Goal: Transaction & Acquisition: Purchase product/service

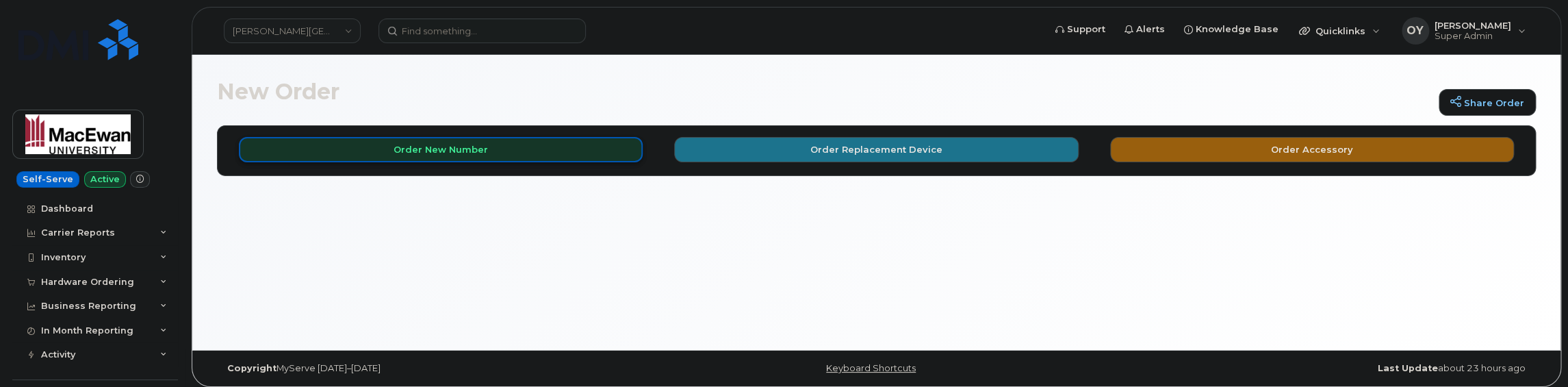
click at [530, 150] on button "Order New Number" at bounding box center [441, 149] width 404 height 25
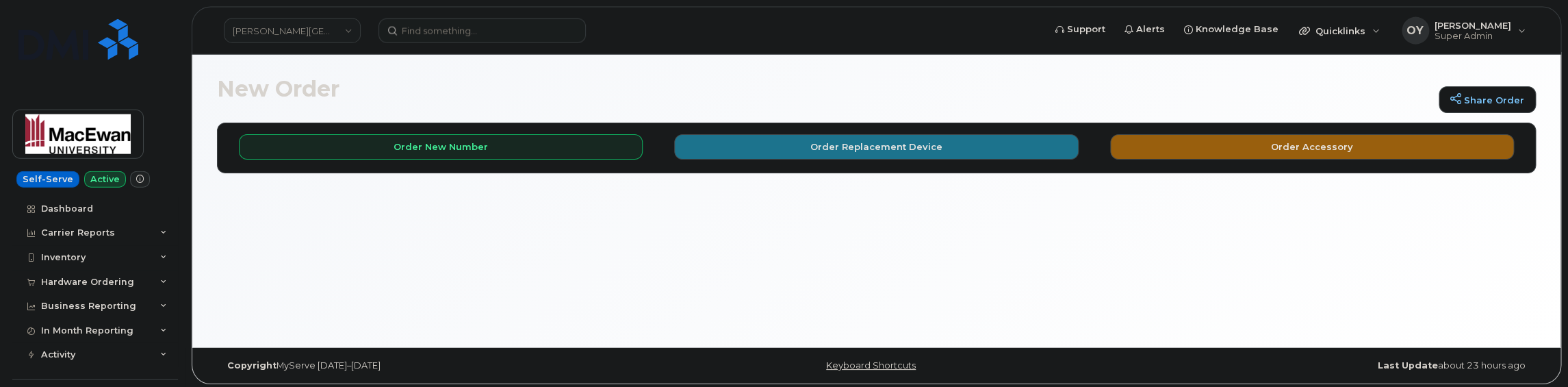
scroll to position [6, 0]
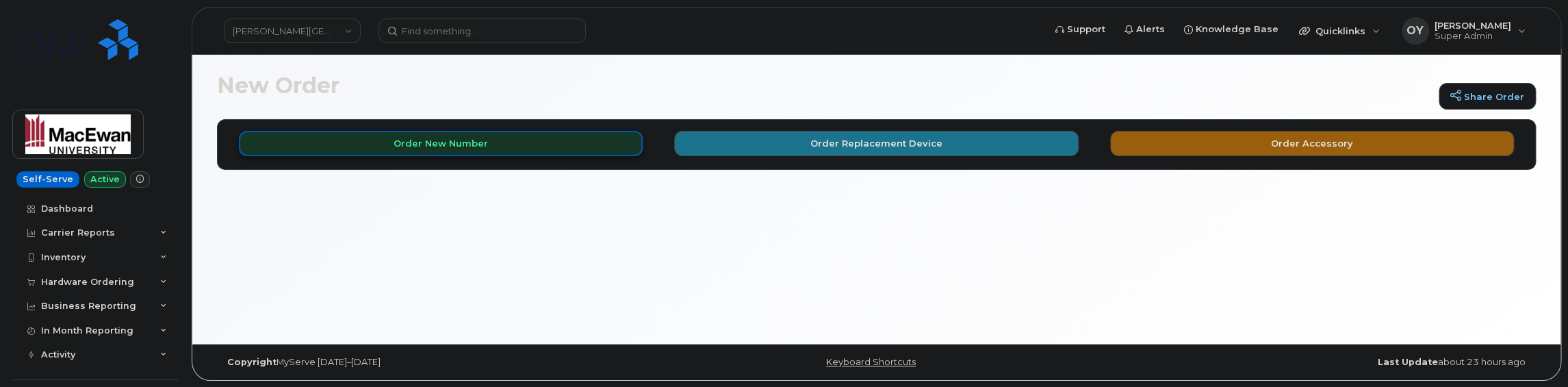
click at [471, 141] on button "Order New Number" at bounding box center [441, 143] width 404 height 25
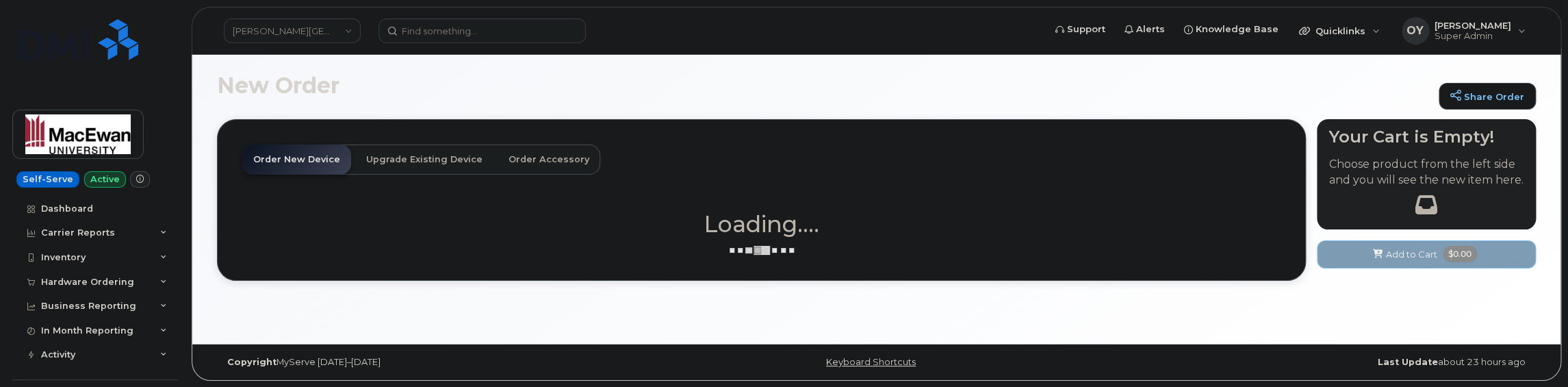
click at [300, 158] on link "Order New Device" at bounding box center [296, 159] width 109 height 30
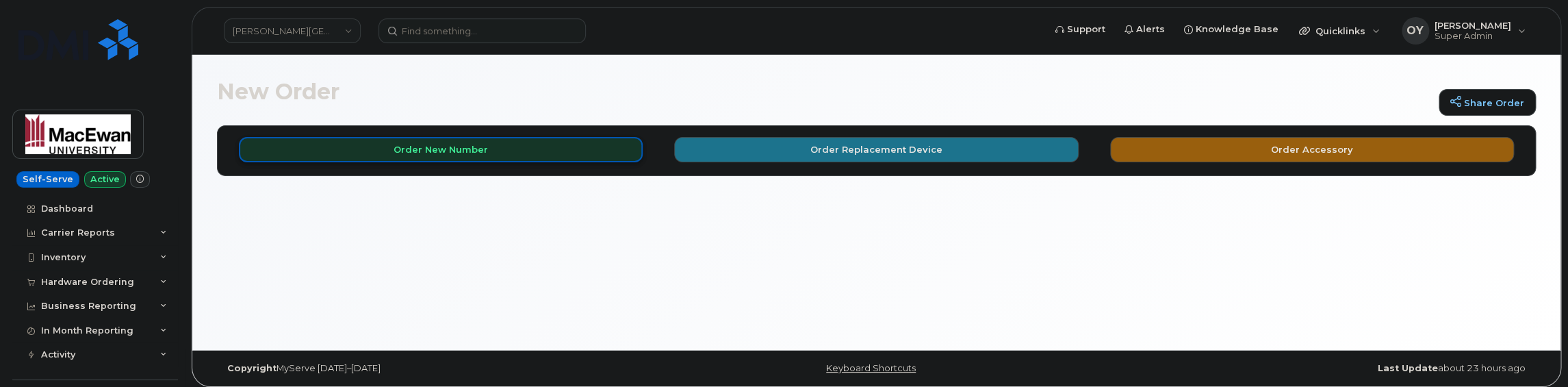
click at [448, 148] on button "Order New Number" at bounding box center [441, 149] width 404 height 25
